Goal: Task Accomplishment & Management: Use online tool/utility

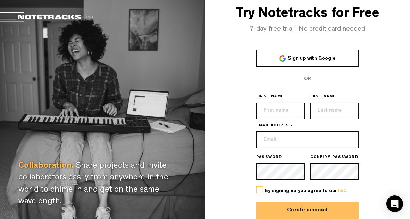
click at [391, 101] on div "Try Notetracks for Free 7-day free trial | No credit card needed Sign up with G…" at bounding box center [307, 123] width 205 height 247
